Goal: Task Accomplishment & Management: Manage account settings

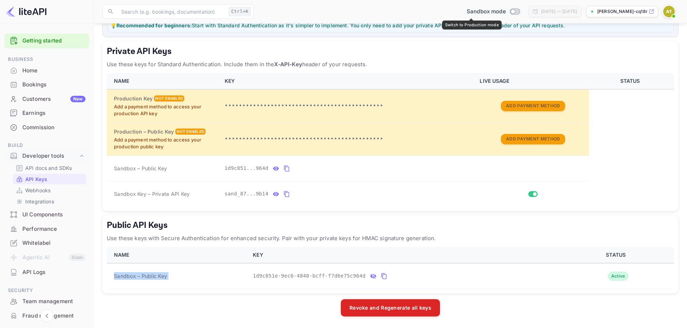
click at [506, 11] on input "Switch to Production mode" at bounding box center [513, 11] width 14 height 5
checkbox input "false"
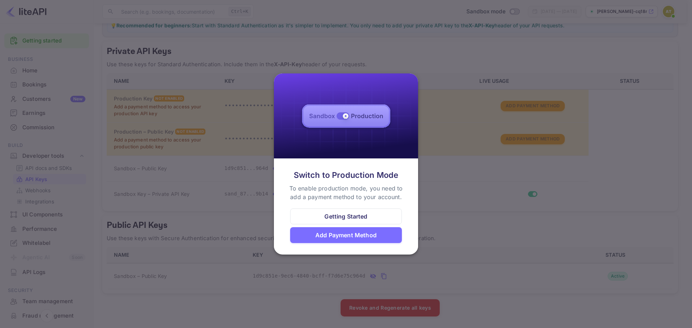
click at [449, 198] on div at bounding box center [346, 164] width 692 height 328
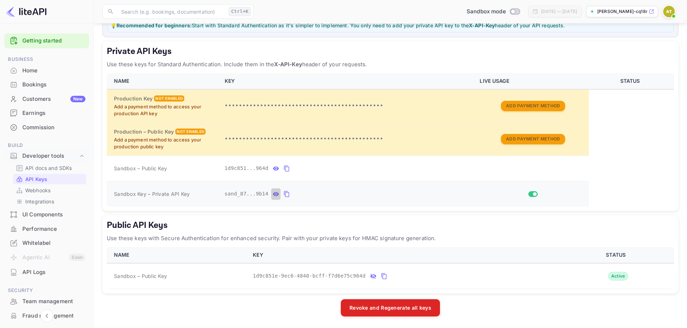
click at [273, 195] on icon "private api keys table" at bounding box center [276, 194] width 6 height 9
click at [368, 195] on icon "private api keys table" at bounding box center [371, 194] width 6 height 9
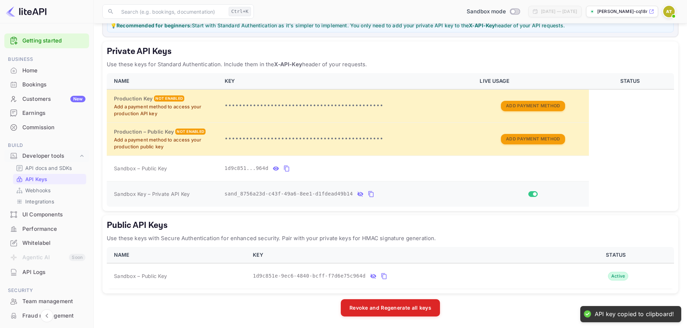
click at [177, 194] on span "Sandbox Key – Private API Key" at bounding box center [152, 194] width 76 height 6
click at [178, 194] on span "Sandbox Key – Private API Key" at bounding box center [152, 194] width 76 height 6
copy span "Sandbox Key – Private API Key"
click at [293, 191] on span "sand_8756a23d-c43f-49a6-8ee1-d1fdead49b14" at bounding box center [289, 194] width 128 height 8
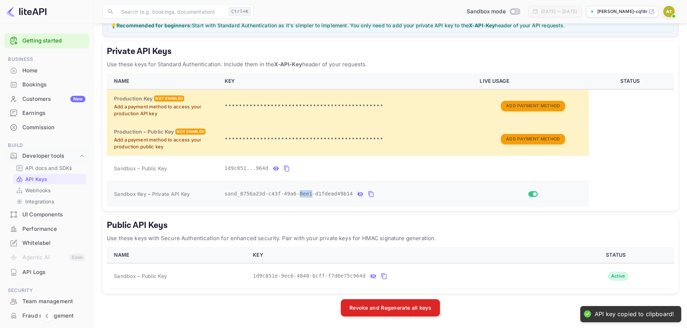
click at [293, 191] on span "sand_8756a23d-c43f-49a6-8ee1-d1fdead49b14" at bounding box center [289, 194] width 128 height 8
click at [368, 195] on icon "private api keys table" at bounding box center [371, 194] width 6 height 9
click at [177, 191] on span "Sandbox Key – Private API Key" at bounding box center [152, 194] width 76 height 6
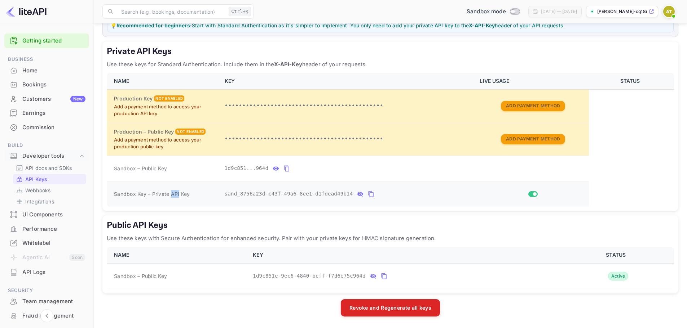
click at [177, 192] on span "Sandbox Key – Private API Key" at bounding box center [152, 194] width 76 height 6
click at [178, 193] on span "Sandbox Key – Private API Key" at bounding box center [152, 194] width 76 height 6
click at [177, 194] on span "Sandbox Key – Private API Key" at bounding box center [152, 194] width 76 height 6
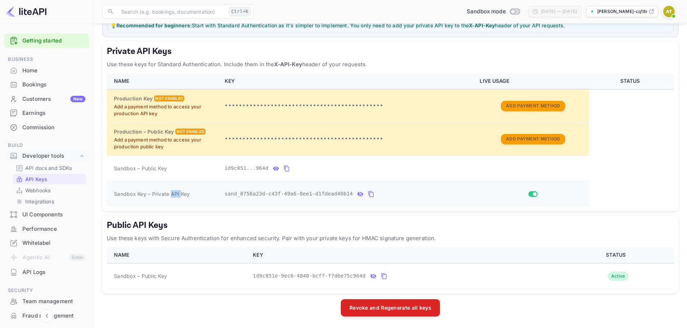
click at [176, 198] on div "Sandbox Key – Private API Key" at bounding box center [165, 194] width 102 height 8
click at [369, 195] on icon "private api keys table" at bounding box center [371, 194] width 5 height 6
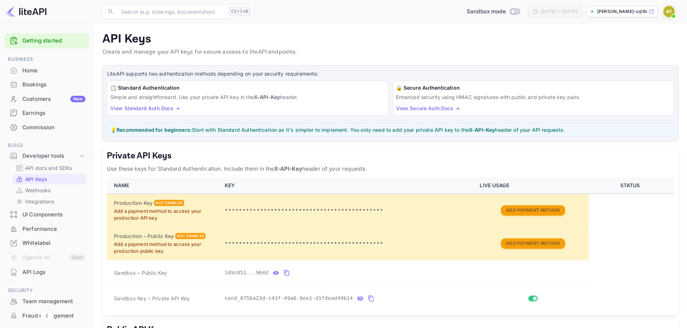
click at [592, 12] on 2 at bounding box center [592, 12] width 4 height 4
click at [620, 18] on div "​ Ctrl+K ​ Sandbox mode [DATE] — [DATE] [PERSON_NAME]-cq18m.nuitee...." at bounding box center [390, 11] width 593 height 23
click at [619, 14] on p "[PERSON_NAME]-cq18m.nuitee...." at bounding box center [622, 11] width 50 height 6
click at [48, 182] on link "API Keys" at bounding box center [49, 180] width 67 height 8
click at [41, 189] on p "Webhooks" at bounding box center [37, 191] width 25 height 8
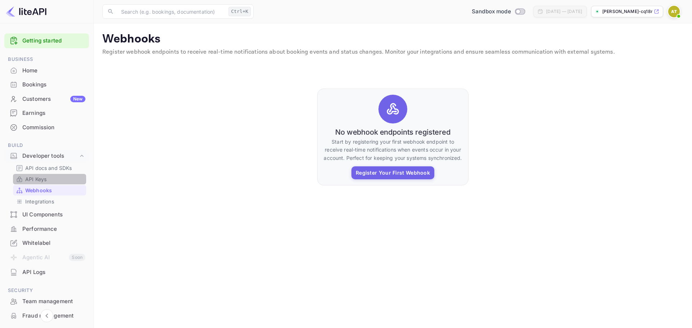
click at [53, 180] on link "API Keys" at bounding box center [49, 180] width 67 height 8
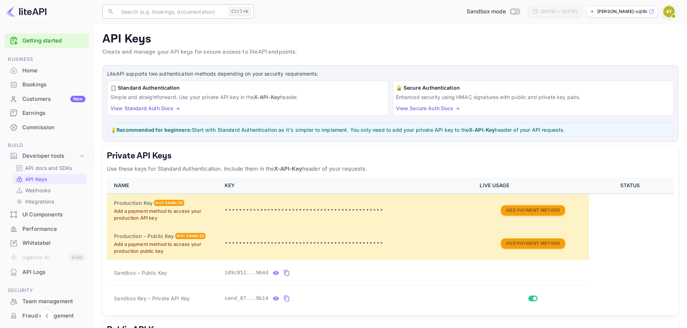
click at [241, 15] on div "Ctrl+K" at bounding box center [240, 11] width 22 height 9
click at [160, 109] on link "View Standard Auth Docs →" at bounding box center [145, 108] width 70 height 6
